Goal: Find specific page/section: Find specific page/section

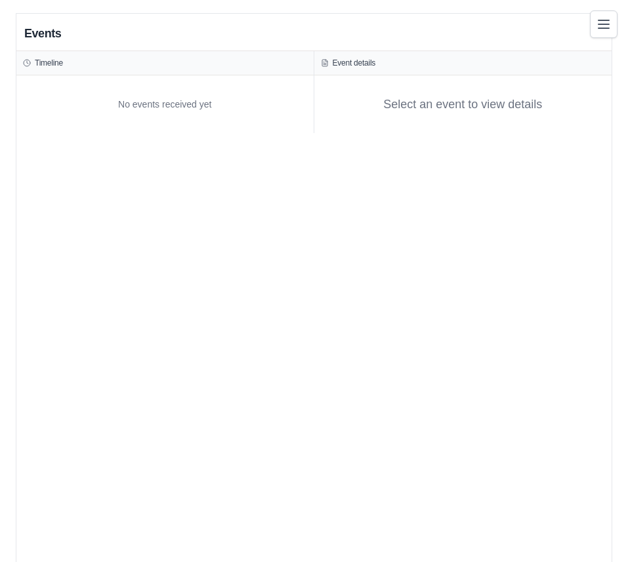
click at [430, 37] on div "Events" at bounding box center [313, 33] width 595 height 35
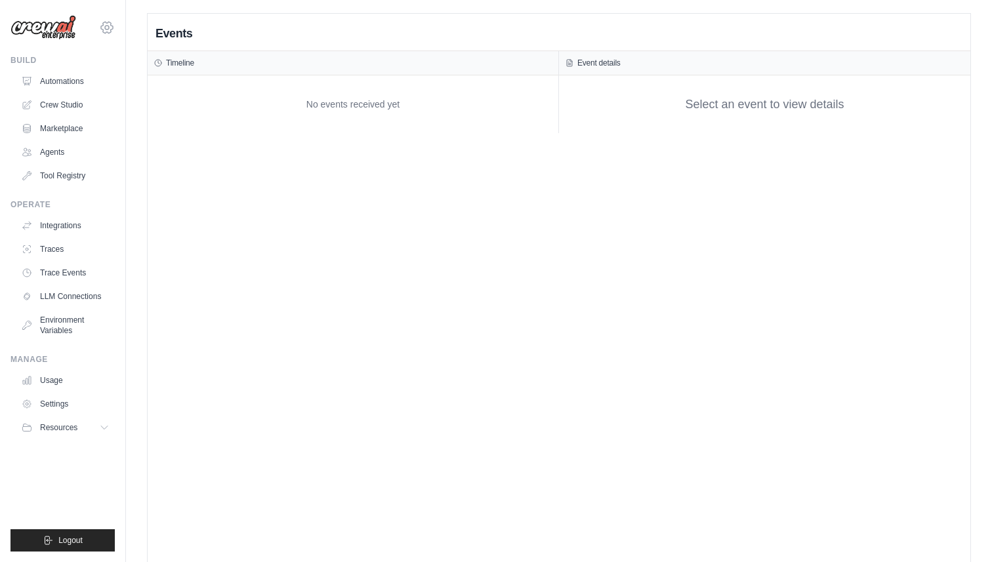
click at [104, 30] on icon at bounding box center [107, 28] width 16 height 16
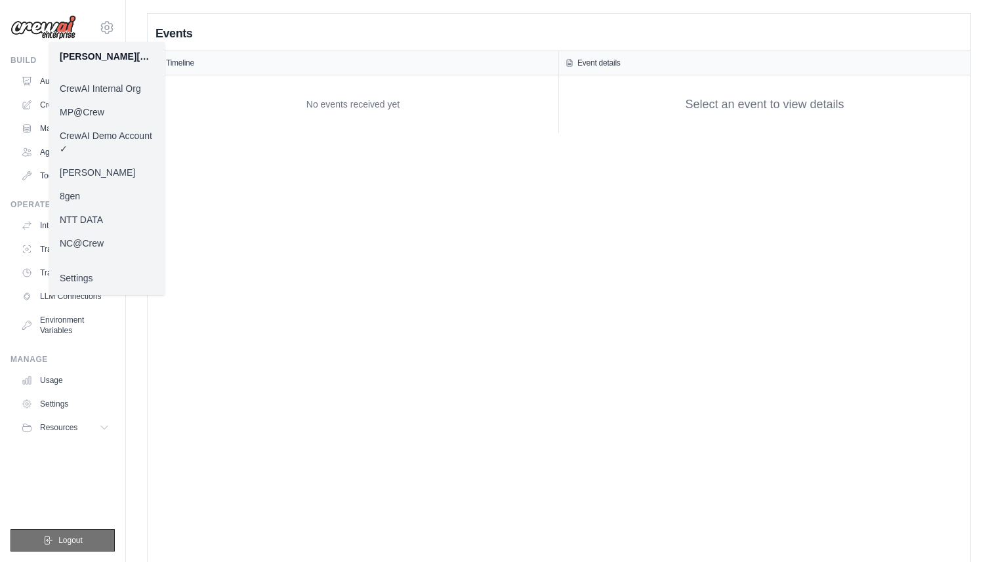
click at [71, 542] on span "Logout" at bounding box center [70, 540] width 24 height 10
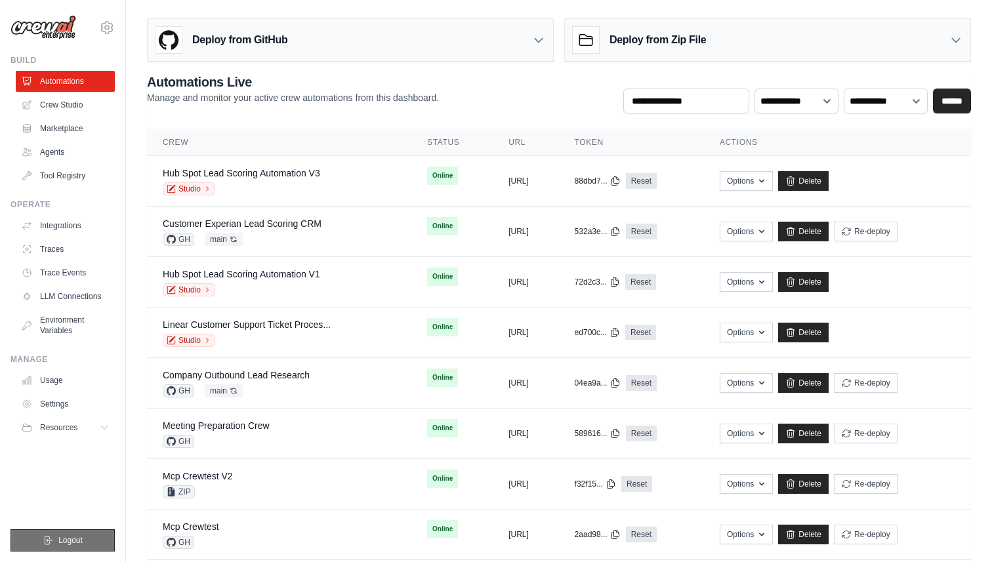
click at [81, 544] on span "Logout" at bounding box center [70, 540] width 24 height 10
click at [70, 272] on link "Trace Events" at bounding box center [66, 272] width 99 height 21
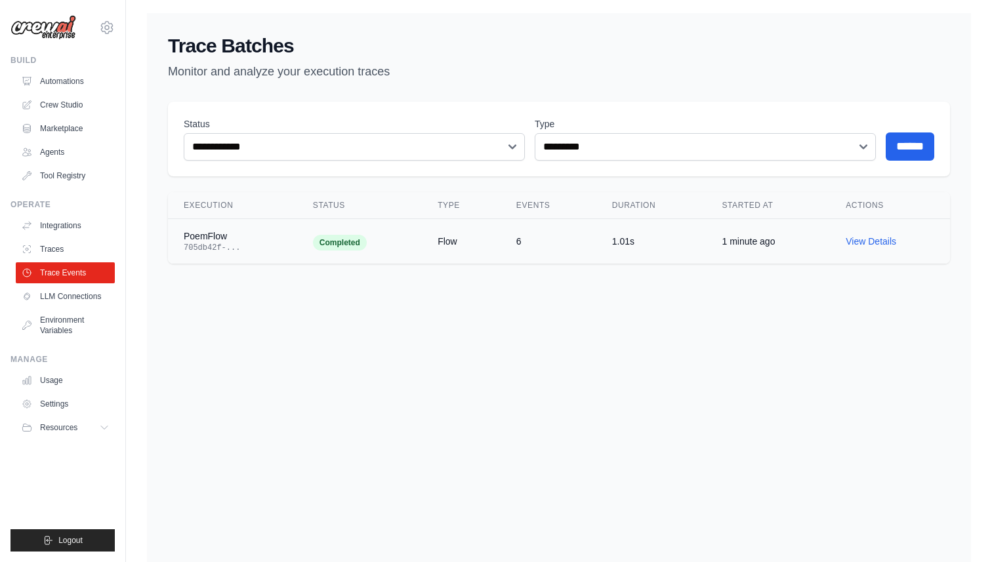
click at [256, 244] on div "705db42f-..." at bounding box center [233, 248] width 98 height 10
click at [203, 241] on div "PoemFlow" at bounding box center [233, 236] width 98 height 13
click at [426, 240] on td "Flow" at bounding box center [461, 241] width 79 height 45
click at [859, 242] on link "View Details" at bounding box center [871, 241] width 51 height 10
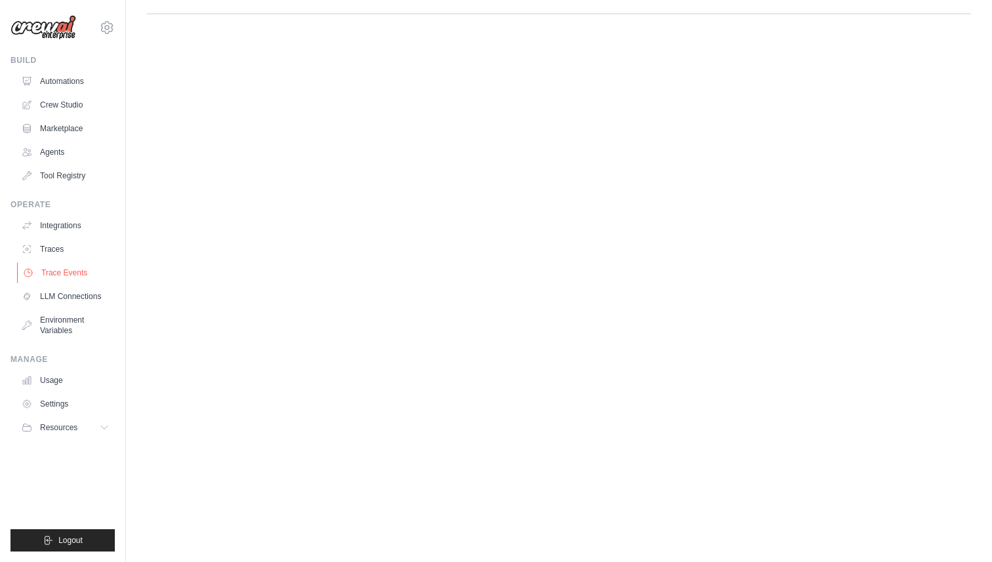
click at [73, 275] on link "Trace Events" at bounding box center [66, 272] width 99 height 21
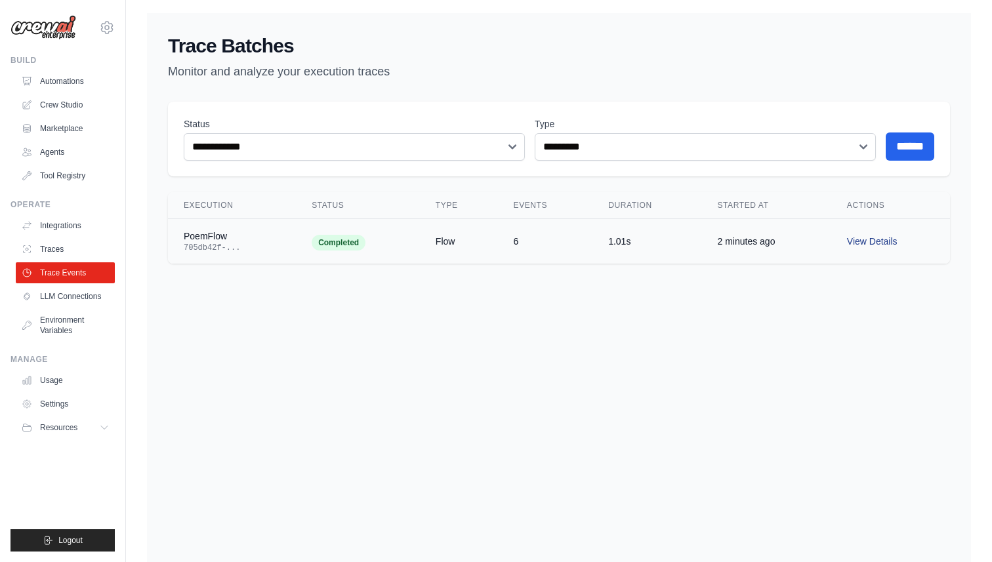
click at [884, 240] on link "View Details" at bounding box center [872, 241] width 51 height 10
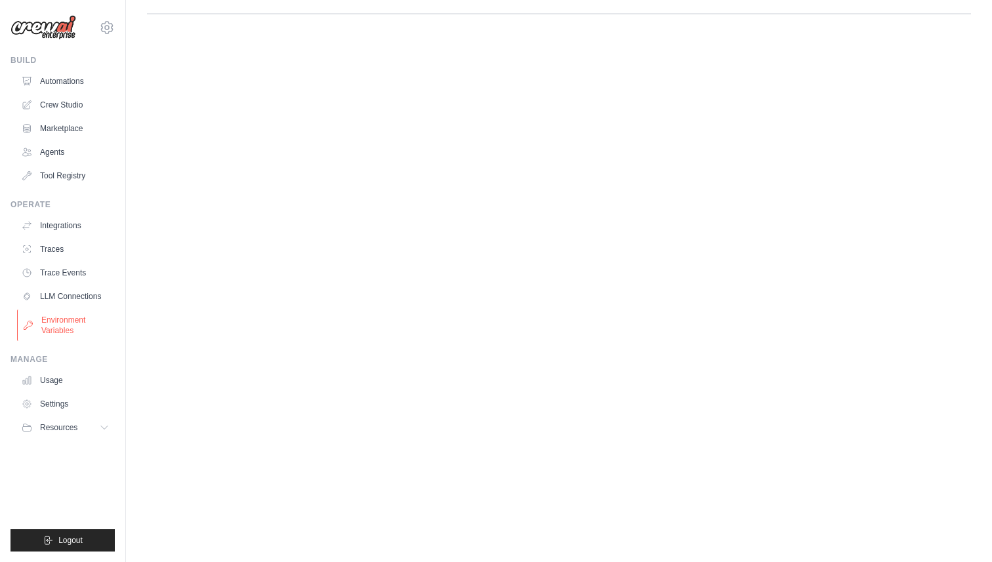
click at [73, 323] on link "Environment Variables" at bounding box center [66, 325] width 99 height 31
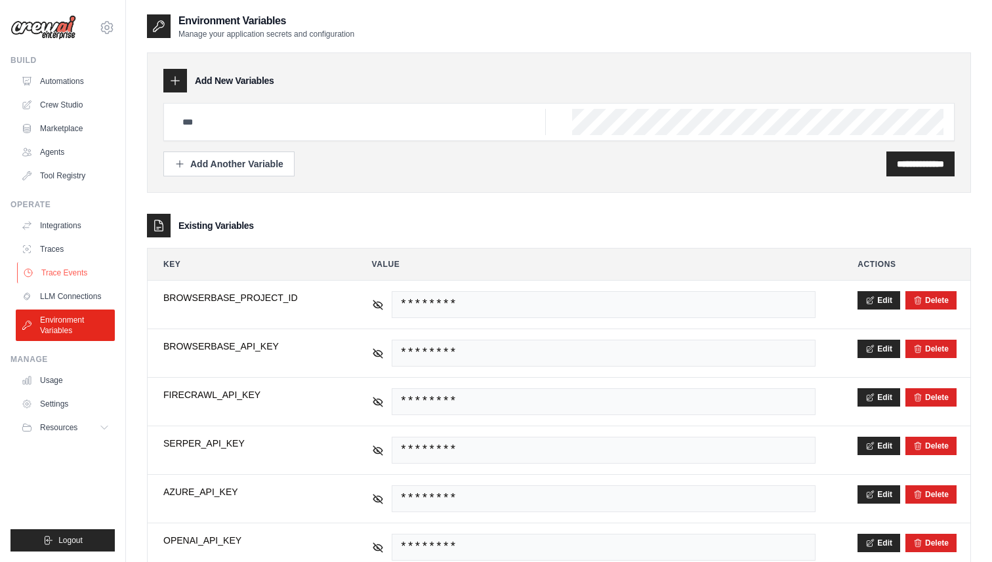
click at [68, 271] on link "Trace Events" at bounding box center [66, 272] width 99 height 21
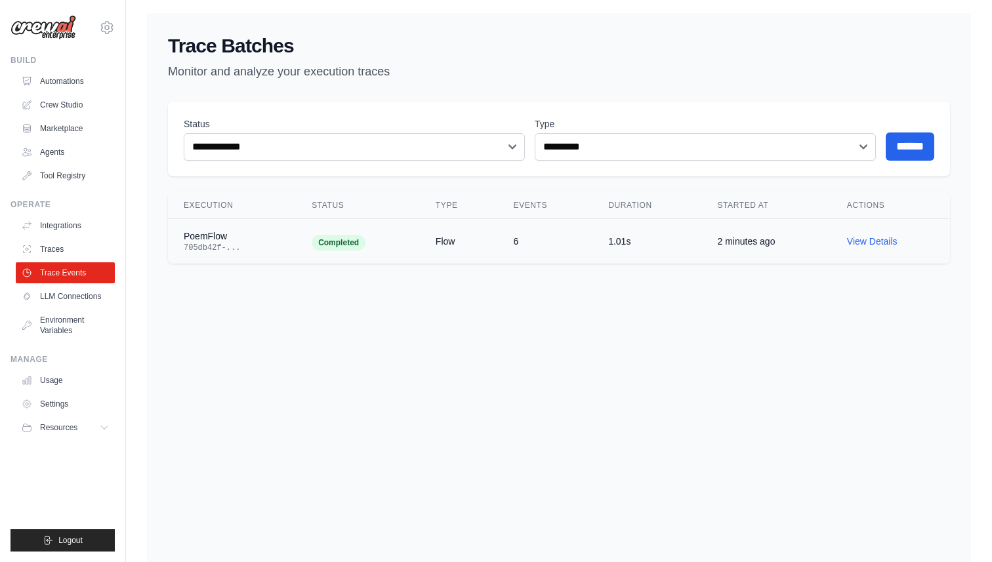
click at [206, 239] on div "PoemFlow" at bounding box center [232, 236] width 96 height 13
click at [872, 244] on link "View Details" at bounding box center [872, 241] width 51 height 10
